Goal: Transaction & Acquisition: Book appointment/travel/reservation

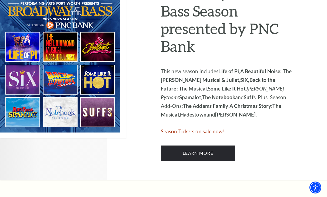
scroll to position [317, 0]
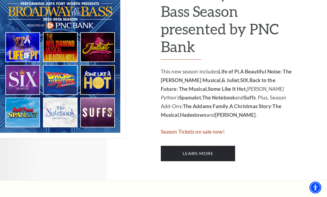
click at [65, 77] on img at bounding box center [63, 64] width 126 height 148
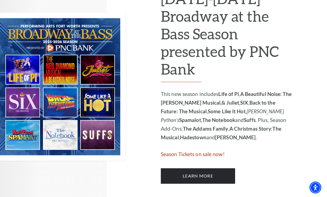
scroll to position [295, 0]
click at [65, 99] on img at bounding box center [63, 87] width 126 height 148
click at [64, 97] on img at bounding box center [63, 87] width 126 height 148
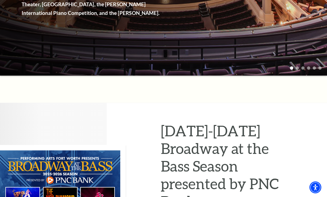
scroll to position [0, 0]
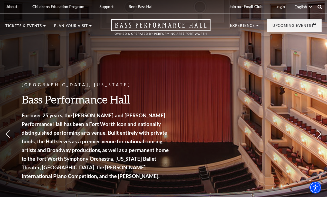
click at [320, 8] on icon at bounding box center [320, 6] width 5 height 5
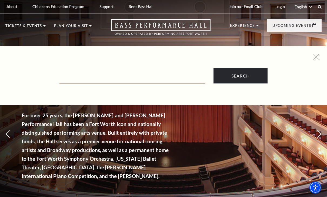
click at [163, 77] on input "Text field" at bounding box center [133, 77] width 146 height 11
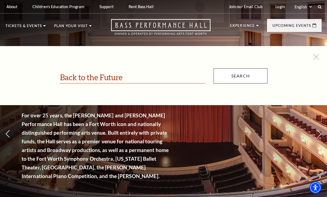
type input "Back to the Future"
click at [247, 79] on input "Search" at bounding box center [241, 75] width 54 height 15
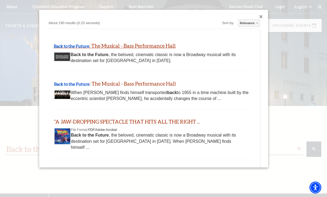
click at [136, 45] on link "Back to the Future : The Musical - Bass Performance Hall" at bounding box center [115, 45] width 122 height 6
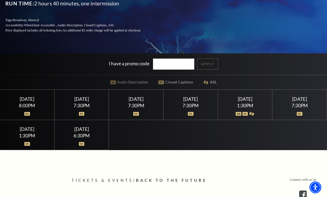
scroll to position [99, 0]
click at [29, 138] on div "1:30PM" at bounding box center [26, 135] width 41 height 5
click at [45, 150] on div "[DATE] 1:30PM" at bounding box center [27, 135] width 55 height 30
click at [24, 132] on div "[DATE]" at bounding box center [26, 129] width 41 height 6
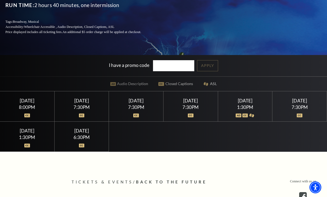
scroll to position [97, 0]
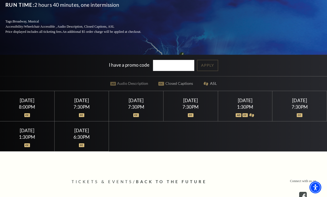
click at [42, 133] on div "[DATE]" at bounding box center [26, 131] width 41 height 6
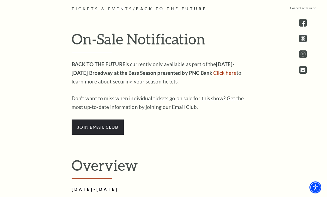
scroll to position [263, 0]
